Goal: Information Seeking & Learning: Check status

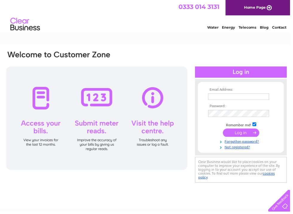
click at [235, 99] on input "text" at bounding box center [241, 97] width 62 height 7
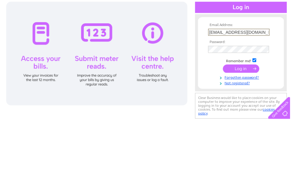
type input "tamsfoodandwine@outlook.com"
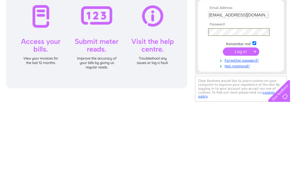
click at [243, 130] on input "submit" at bounding box center [243, 134] width 37 height 8
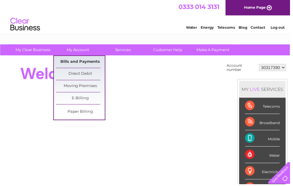
click at [90, 61] on link "Bills and Payments" at bounding box center [80, 62] width 49 height 12
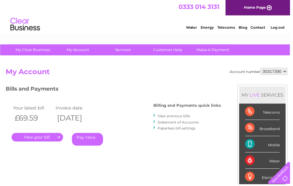
click at [47, 135] on link "." at bounding box center [38, 138] width 52 height 9
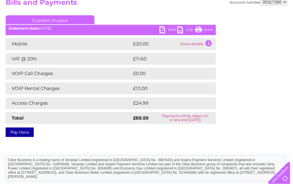
scroll to position [72, 0]
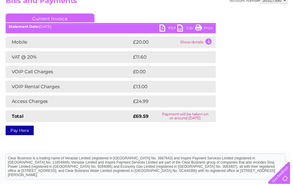
click at [208, 43] on td "Show details" at bounding box center [198, 43] width 37 height 12
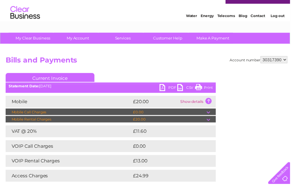
scroll to position [0, 0]
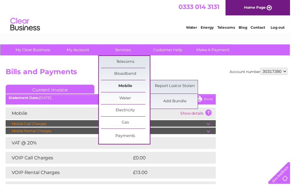
click at [133, 86] on link "Mobile" at bounding box center [126, 87] width 49 height 12
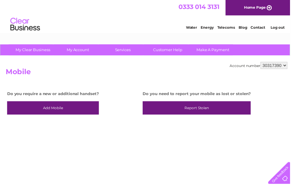
click at [102, 152] on td "Do you require a new or additional handset? Add Mobile" at bounding box center [74, 136] width 137 height 102
click at [59, 108] on link "Add Mobile" at bounding box center [53, 109] width 93 height 14
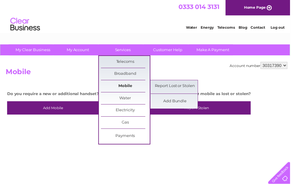
click at [127, 88] on link "Mobile" at bounding box center [126, 87] width 49 height 12
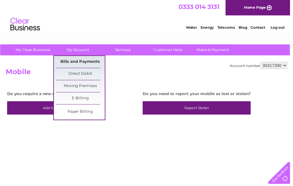
click at [95, 59] on link "Bills and Payments" at bounding box center [80, 62] width 49 height 12
click at [98, 58] on link "Bills and Payments" at bounding box center [80, 62] width 49 height 12
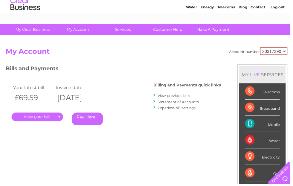
scroll to position [20, 0]
click at [178, 95] on link "View previous bills" at bounding box center [175, 96] width 33 height 4
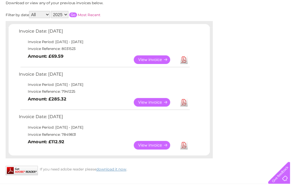
scroll to position [85, 0]
click at [162, 100] on link "View" at bounding box center [157, 103] width 44 height 9
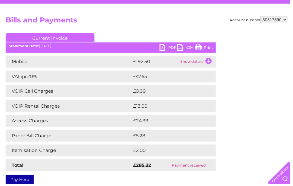
scroll to position [54, 0]
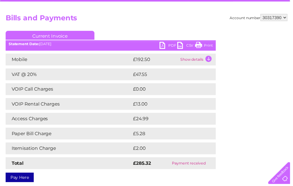
click at [211, 57] on td "Show details" at bounding box center [198, 60] width 37 height 12
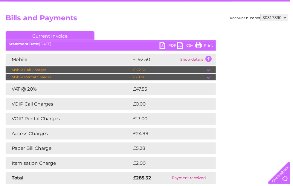
click at [210, 71] on td at bounding box center [212, 70] width 9 height 7
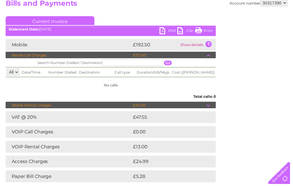
scroll to position [67, 0]
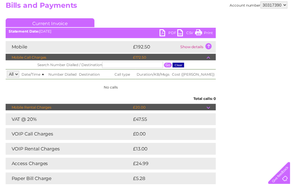
click at [207, 46] on td "Show details" at bounding box center [198, 48] width 37 height 12
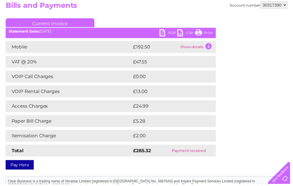
click at [211, 46] on td "Show details" at bounding box center [198, 48] width 37 height 12
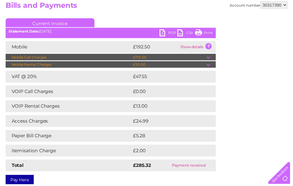
click at [209, 56] on td at bounding box center [212, 57] width 9 height 7
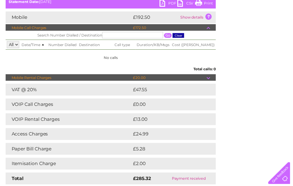
scroll to position [97, 0]
click at [207, 14] on td "Show details" at bounding box center [198, 18] width 37 height 12
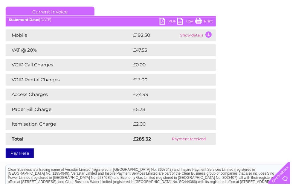
scroll to position [78, 0]
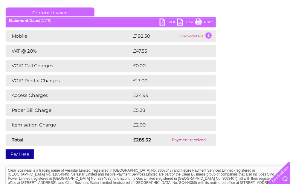
click at [209, 31] on td "Show details" at bounding box center [198, 36] width 37 height 12
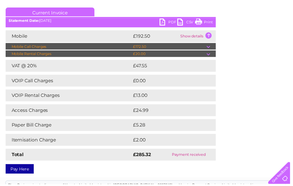
click at [210, 47] on td at bounding box center [212, 46] width 9 height 7
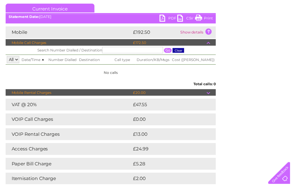
scroll to position [80, 0]
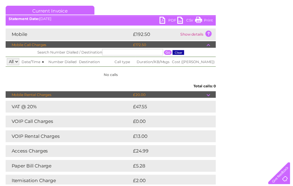
click at [210, 34] on td "Show details" at bounding box center [198, 34] width 37 height 12
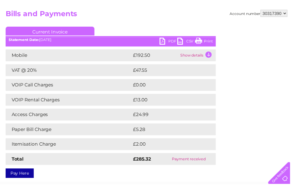
scroll to position [56, 0]
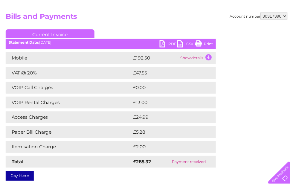
click at [207, 58] on td "Show details" at bounding box center [198, 59] width 37 height 12
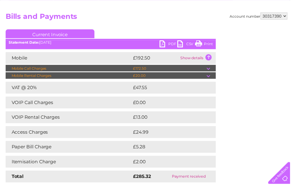
click at [210, 70] on td at bounding box center [212, 68] width 9 height 7
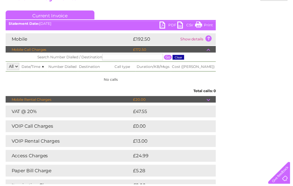
scroll to position [74, 0]
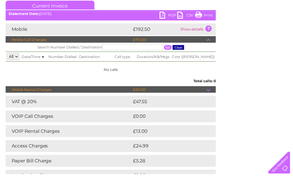
click at [215, 47] on td at bounding box center [212, 50] width 9 height 7
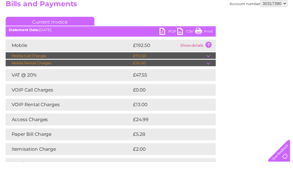
scroll to position [68, 0]
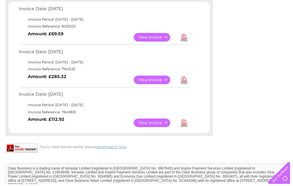
click at [152, 34] on link "View" at bounding box center [157, 37] width 44 height 9
